Goal: Consume media (video, audio)

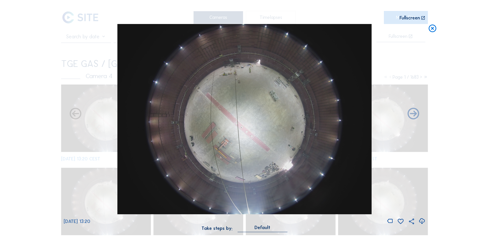
click at [432, 27] on icon at bounding box center [432, 28] width 9 height 9
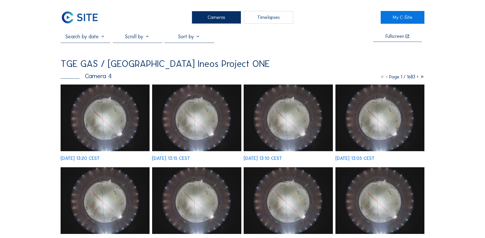
click at [220, 18] on div "Cameras" at bounding box center [216, 17] width 49 height 13
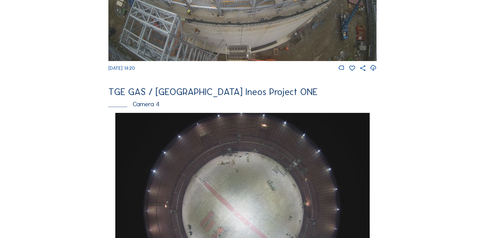
scroll to position [460, 0]
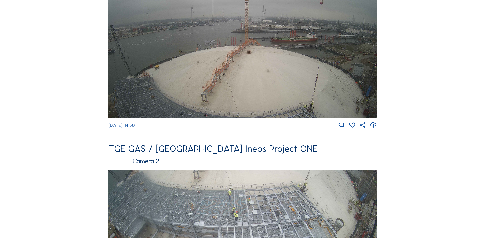
scroll to position [179, 0]
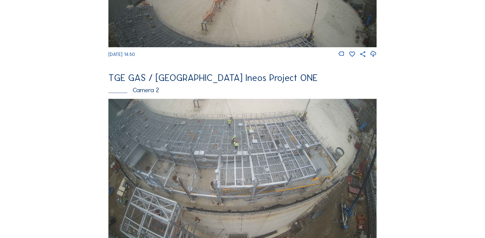
click at [232, 141] on img at bounding box center [242, 174] width 268 height 151
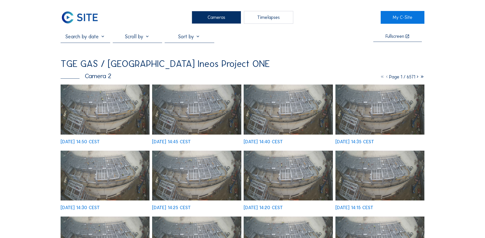
click at [113, 106] on img at bounding box center [105, 110] width 89 height 50
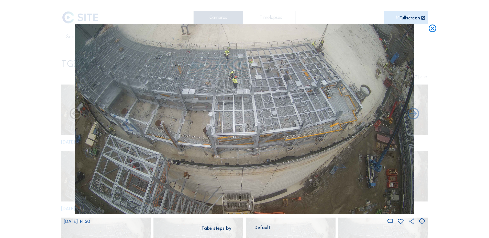
click at [422, 221] on icon at bounding box center [421, 221] width 7 height 8
click at [422, 220] on icon at bounding box center [421, 221] width 7 height 8
drag, startPoint x: 53, startPoint y: 114, endPoint x: 117, endPoint y: 100, distance: 65.3
click at [53, 114] on div "Scroll to travel through time | Press 'Alt' Button + Scroll to Zoom | Click and…" at bounding box center [244, 119] width 489 height 238
click at [433, 29] on icon at bounding box center [432, 28] width 9 height 9
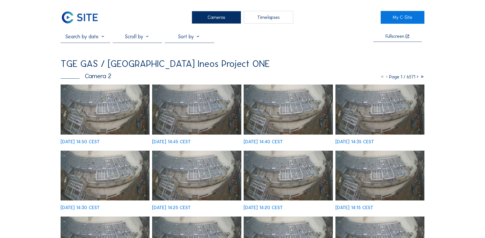
click at [108, 101] on img at bounding box center [105, 110] width 89 height 50
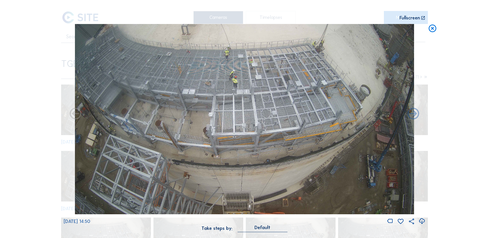
click at [422, 221] on icon at bounding box center [421, 221] width 7 height 8
drag, startPoint x: 35, startPoint y: 84, endPoint x: 116, endPoint y: 76, distance: 81.7
click at [35, 84] on div "Scroll to travel through time | Press 'Alt' Button + Scroll to Zoom | Click and…" at bounding box center [244, 119] width 489 height 238
click at [433, 28] on icon at bounding box center [432, 28] width 9 height 9
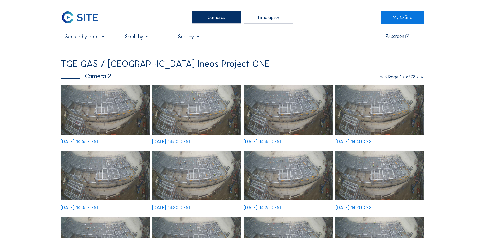
click at [108, 101] on img at bounding box center [105, 110] width 89 height 50
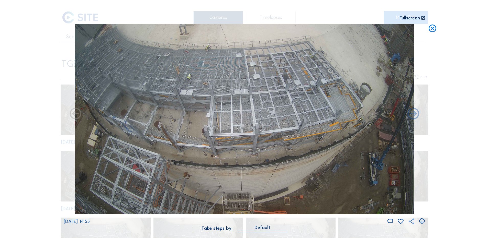
click at [421, 222] on icon at bounding box center [421, 221] width 7 height 8
